Goal: Information Seeking & Learning: Learn about a topic

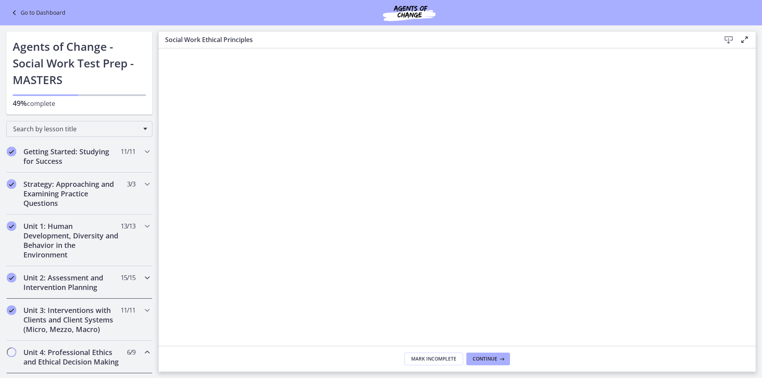
click at [136, 280] on div "Unit 2: Assessment and Intervention Planning 15 / 15 Completed" at bounding box center [79, 282] width 146 height 33
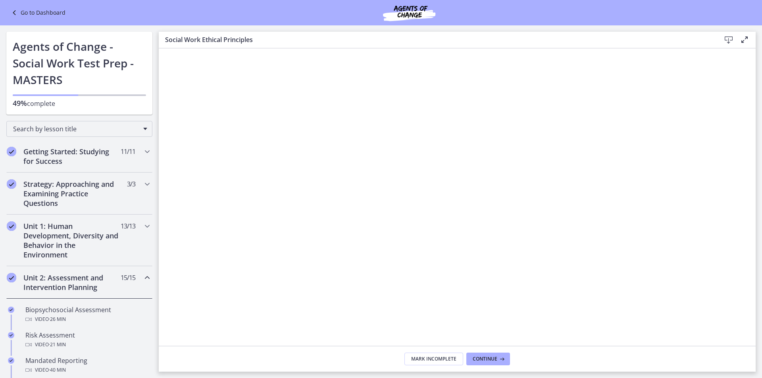
click at [136, 280] on div "Unit 2: Assessment and Intervention Planning 15 / 15 Completed" at bounding box center [79, 282] width 146 height 33
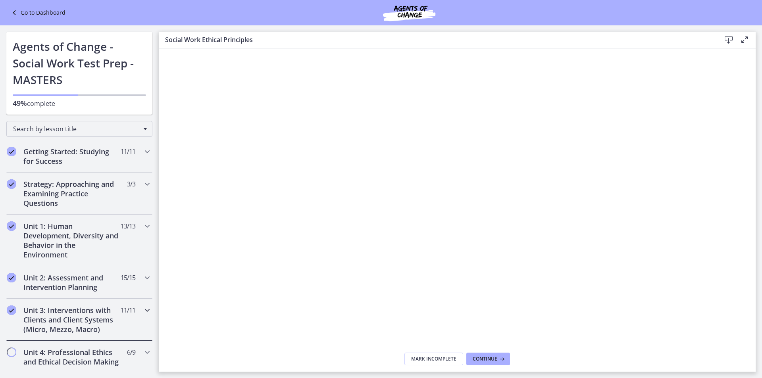
click at [143, 308] on icon "Chapters" at bounding box center [148, 311] width 10 height 10
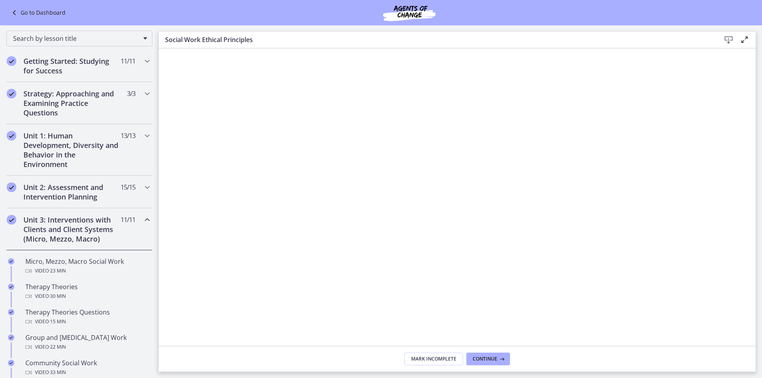
scroll to position [119, 0]
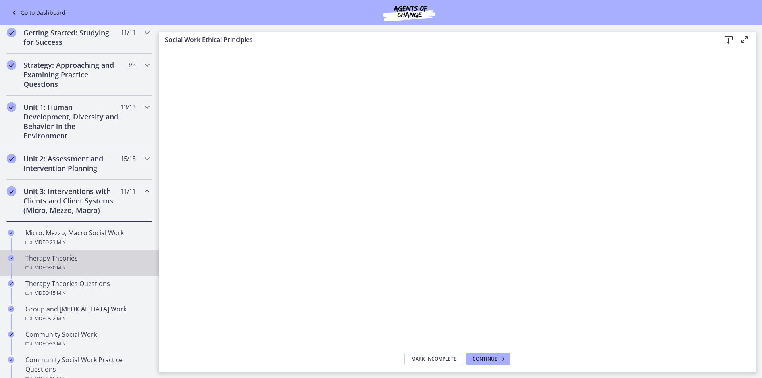
click at [85, 258] on div "Therapy Theories Video · 30 min" at bounding box center [87, 263] width 124 height 19
